Goal: Check status

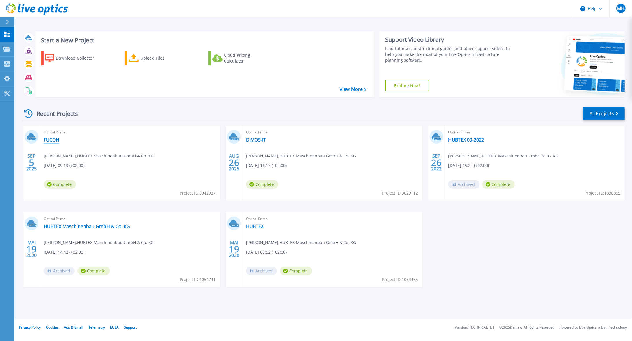
click at [53, 140] on link "FUCON" at bounding box center [52, 140] width 16 height 6
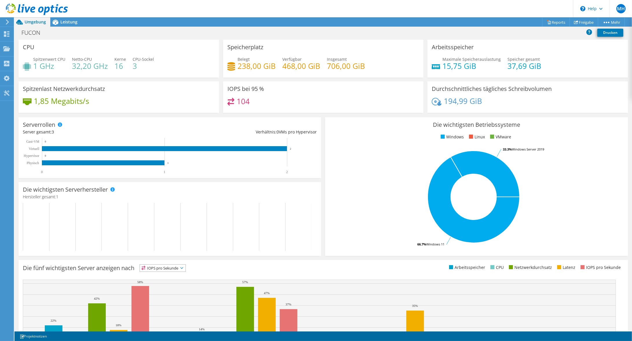
click at [212, 24] on div "Projektmaßnahmen Projektmaßnahmen Reports Freigabe Mehr" at bounding box center [323, 21] width 618 height 9
click at [67, 23] on span "Leistung" at bounding box center [68, 21] width 17 height 5
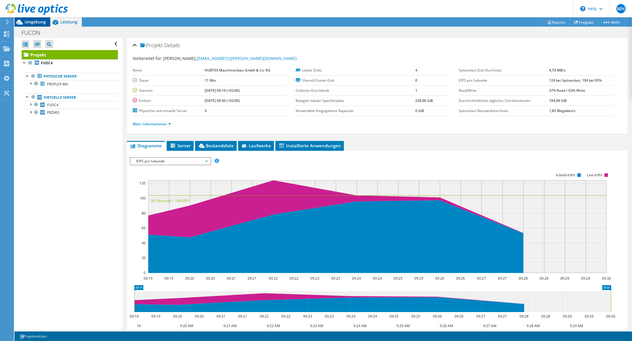
click at [26, 23] on span "Umgebung" at bounding box center [35, 21] width 21 height 5
